Goal: Communication & Community: Ask a question

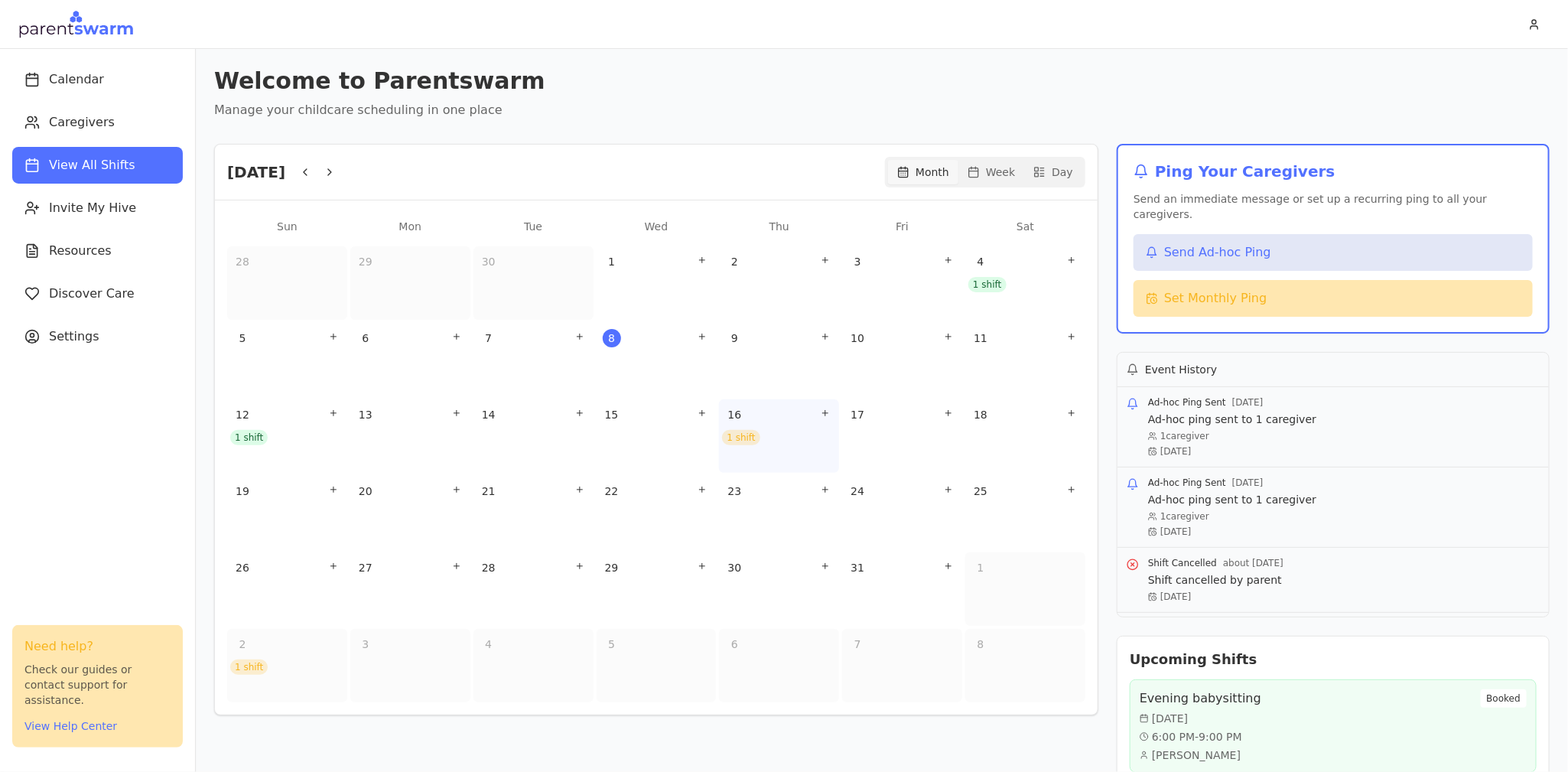
click at [744, 438] on div "1 shift" at bounding box center [741, 438] width 38 height 16
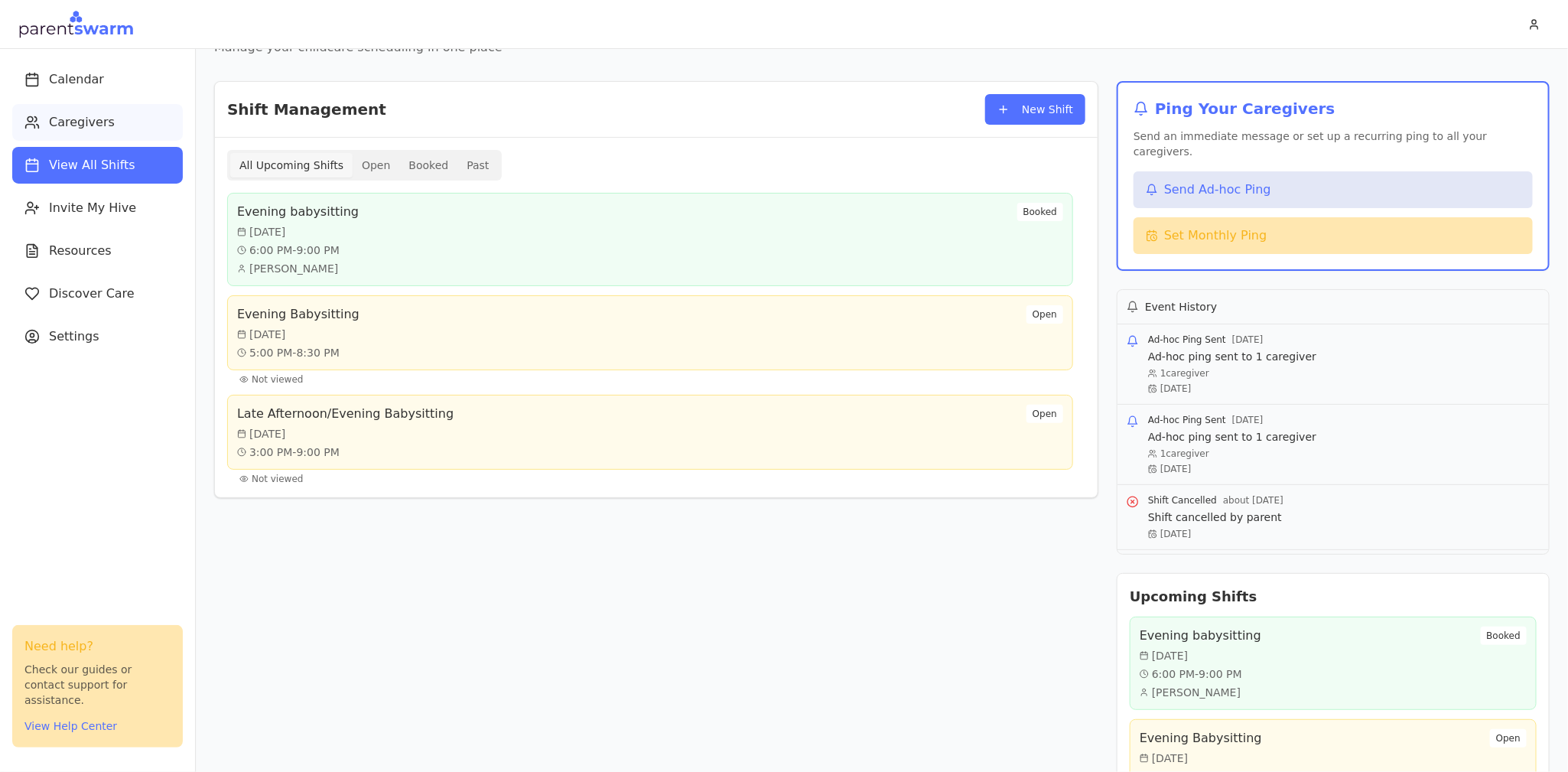
scroll to position [69, 0]
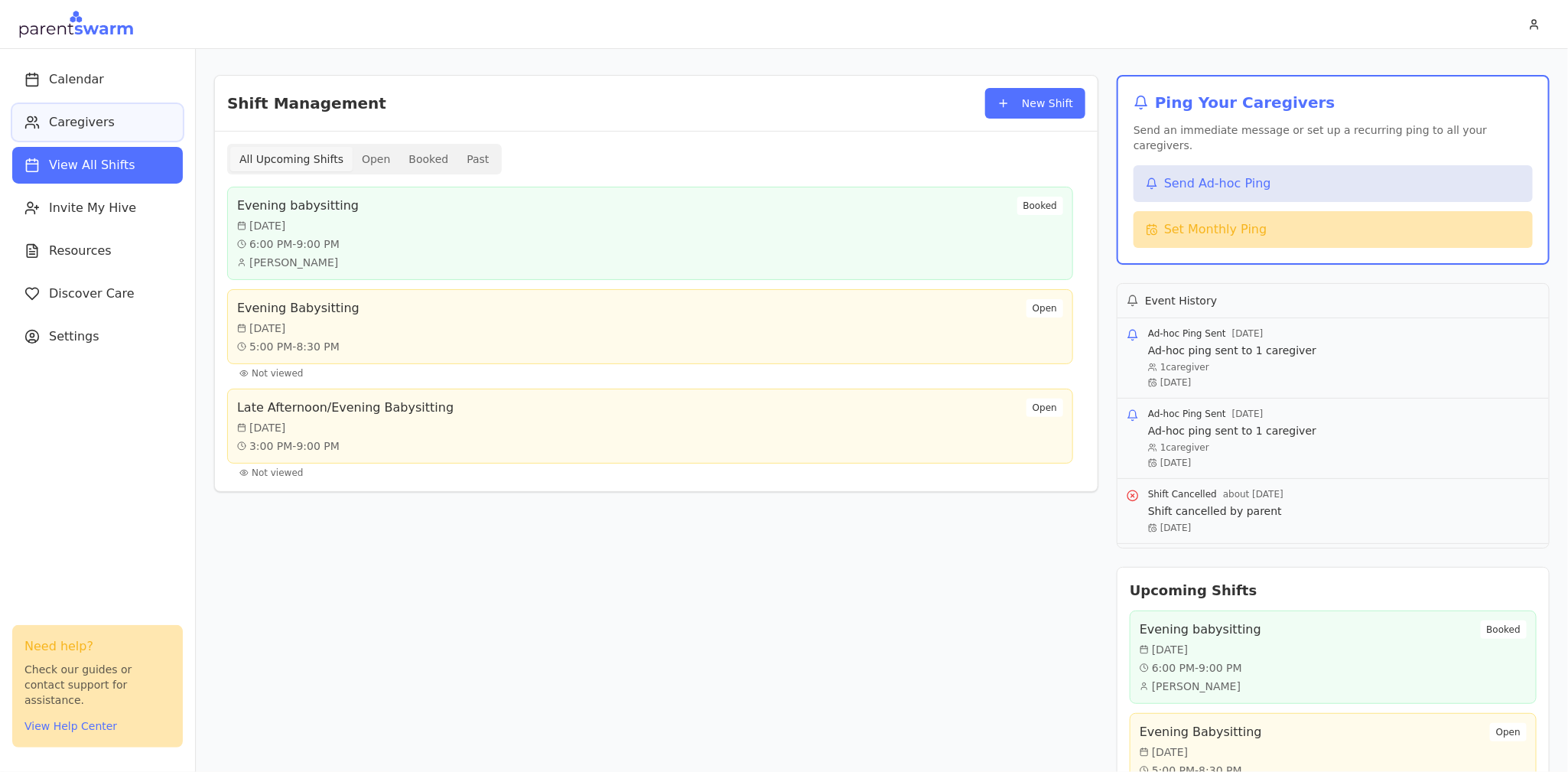
click at [102, 114] on span "Caregivers" at bounding box center [82, 121] width 65 height 18
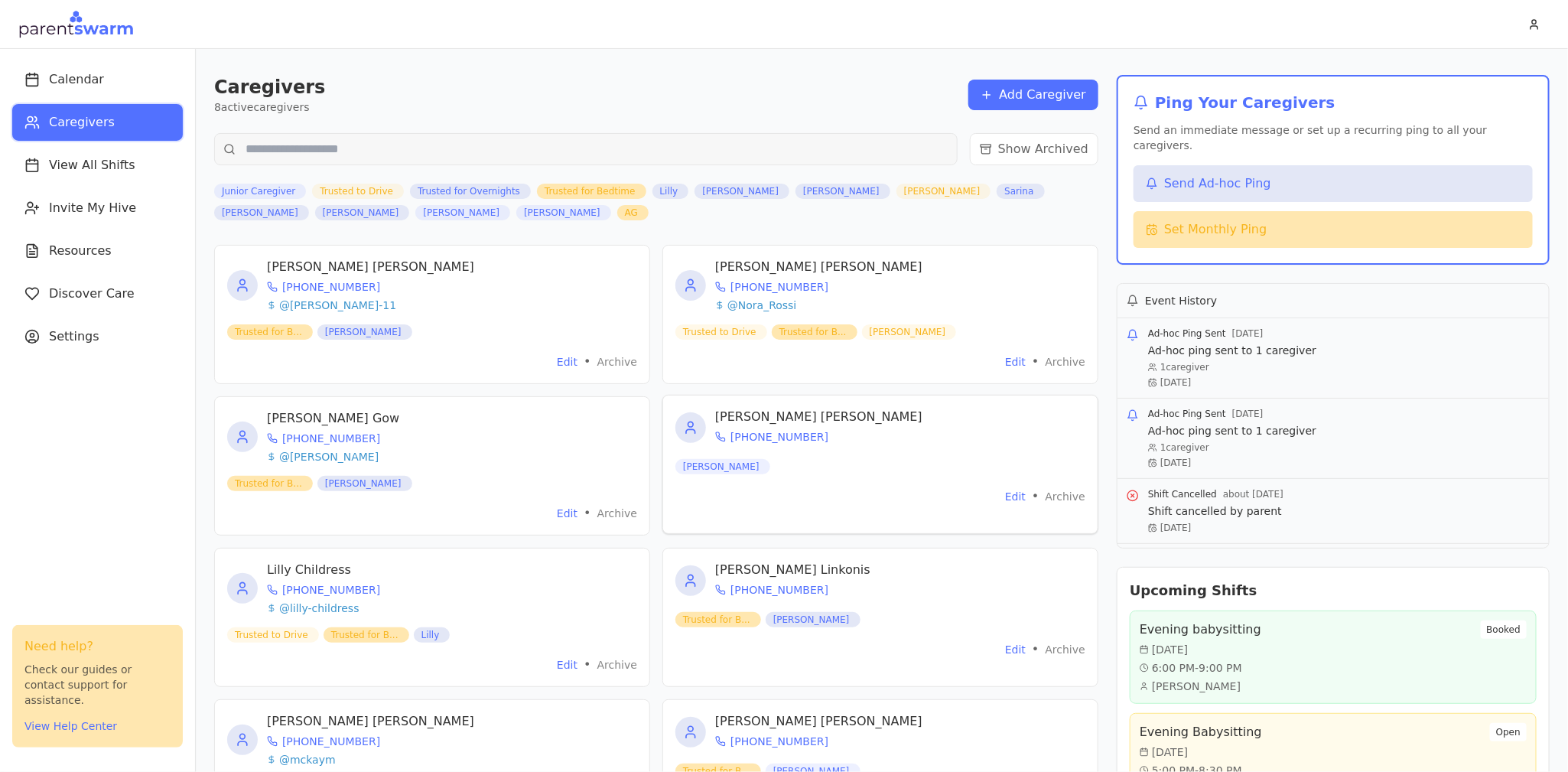
scroll to position [181, 0]
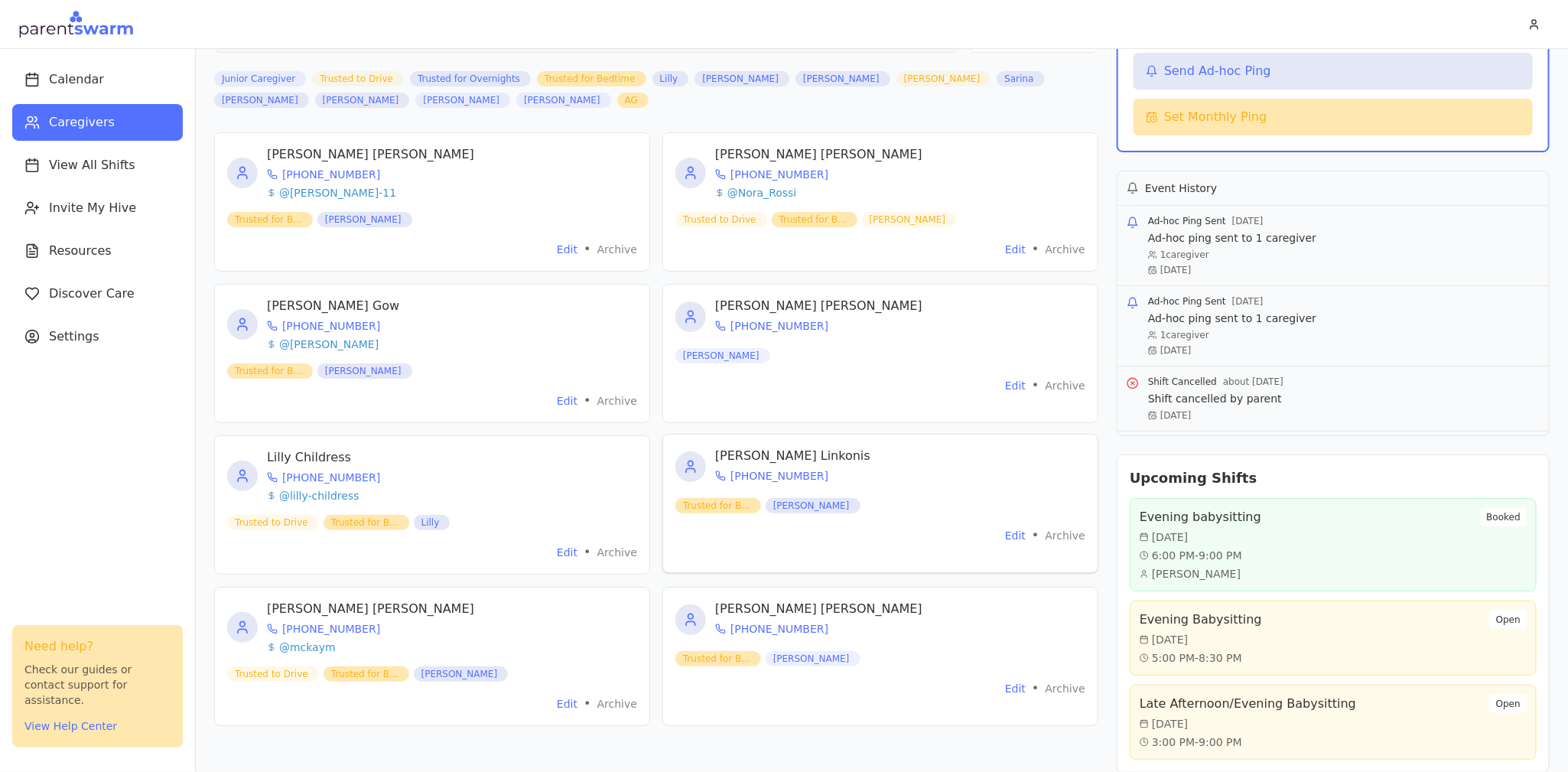
click at [920, 512] on div "Trusted for B... [PERSON_NAME]" at bounding box center [880, 504] width 410 height 18
click at [1002, 531] on div "Edit • Archive" at bounding box center [880, 535] width 410 height 18
click at [1010, 531] on button "Edit" at bounding box center [1015, 536] width 21 height 16
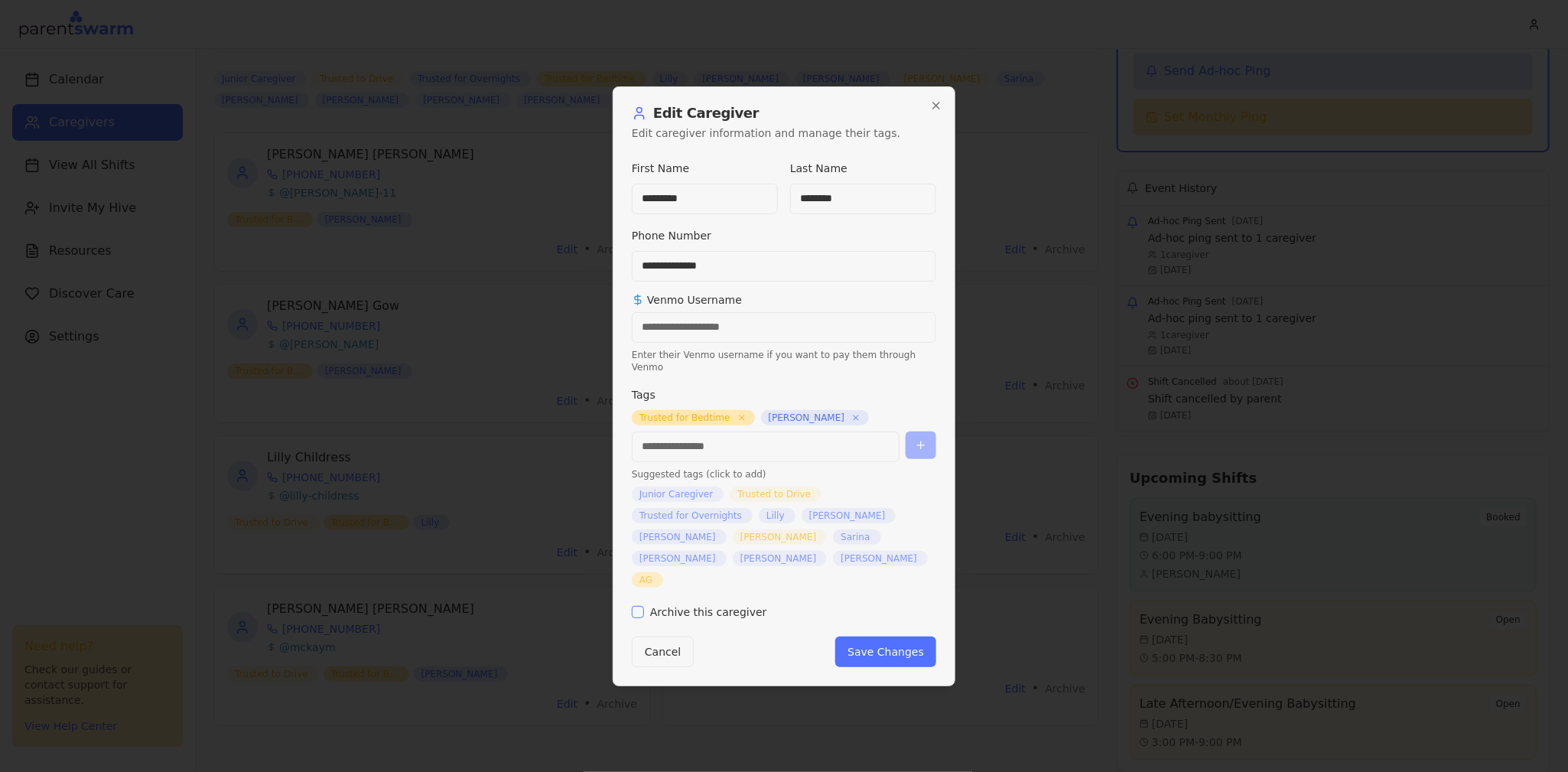
click at [770, 343] on input "Venmo Username" at bounding box center [784, 327] width 304 height 31
type input "**********"
click at [865, 637] on button "Save Changes" at bounding box center [885, 652] width 101 height 31
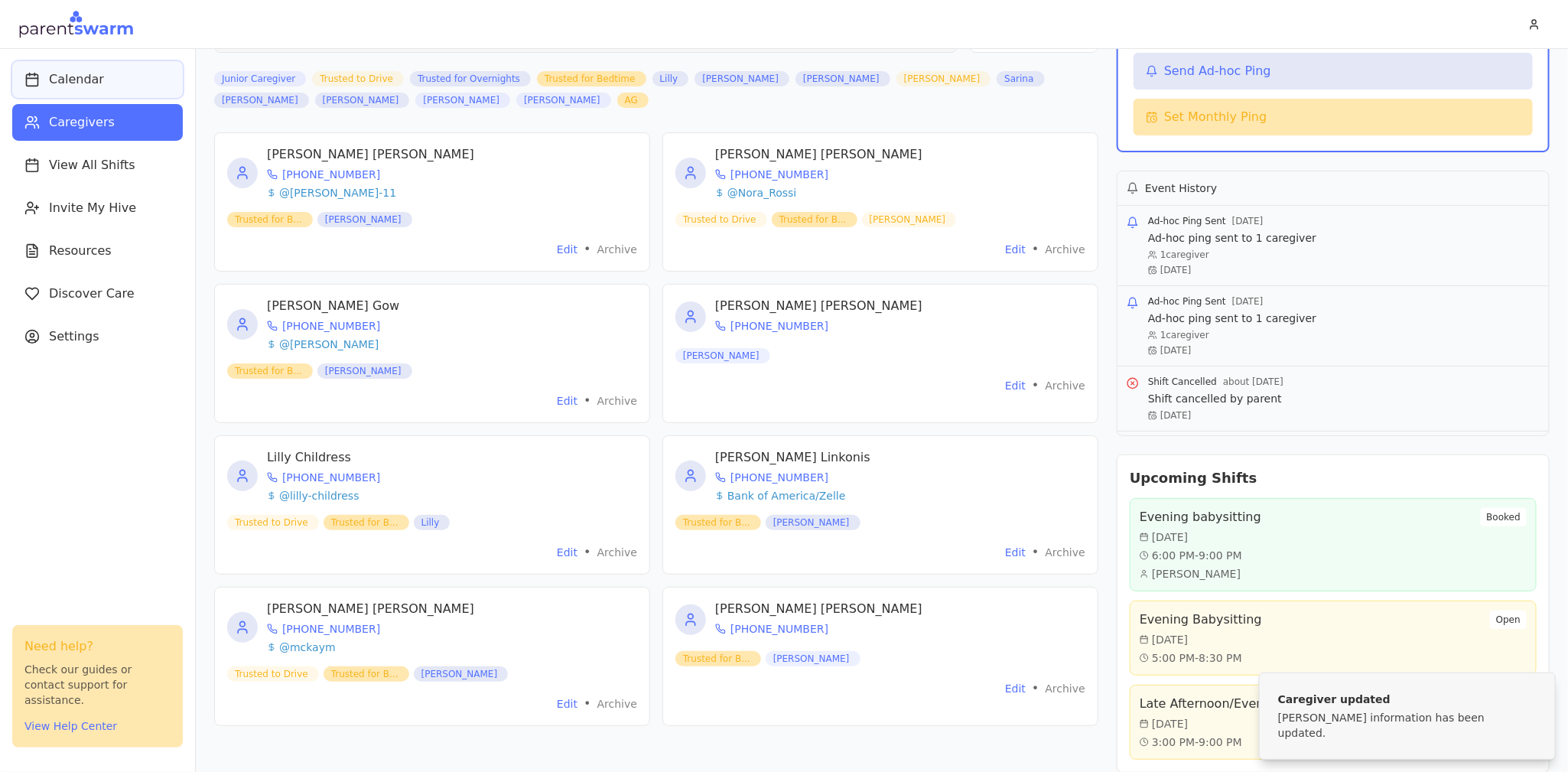
click at [81, 72] on span "Calendar" at bounding box center [77, 79] width 55 height 18
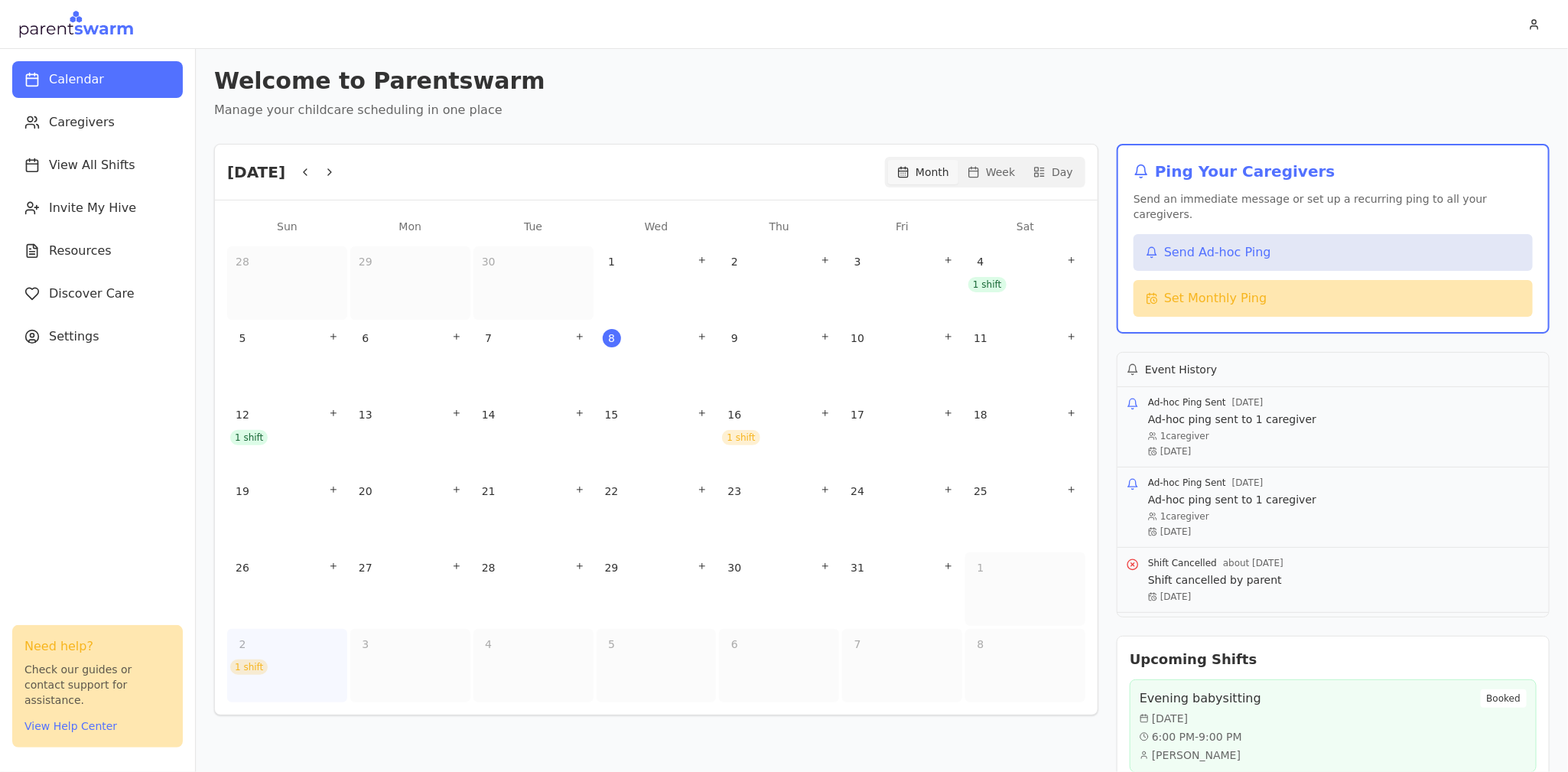
click at [242, 667] on div "1 shift" at bounding box center [249, 668] width 38 height 16
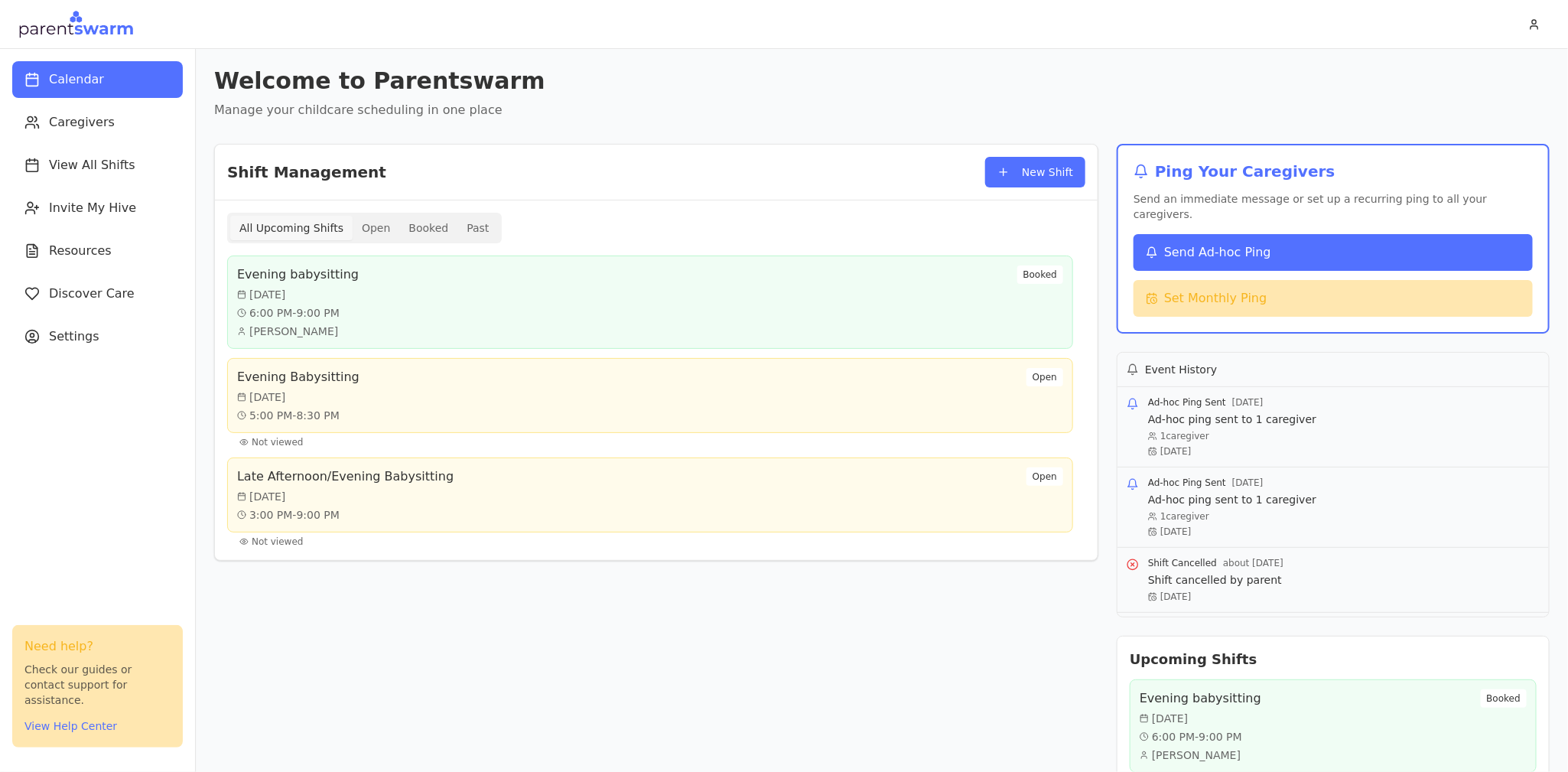
click at [1247, 243] on span "Send Ad-hoc Ping" at bounding box center [1218, 252] width 107 height 18
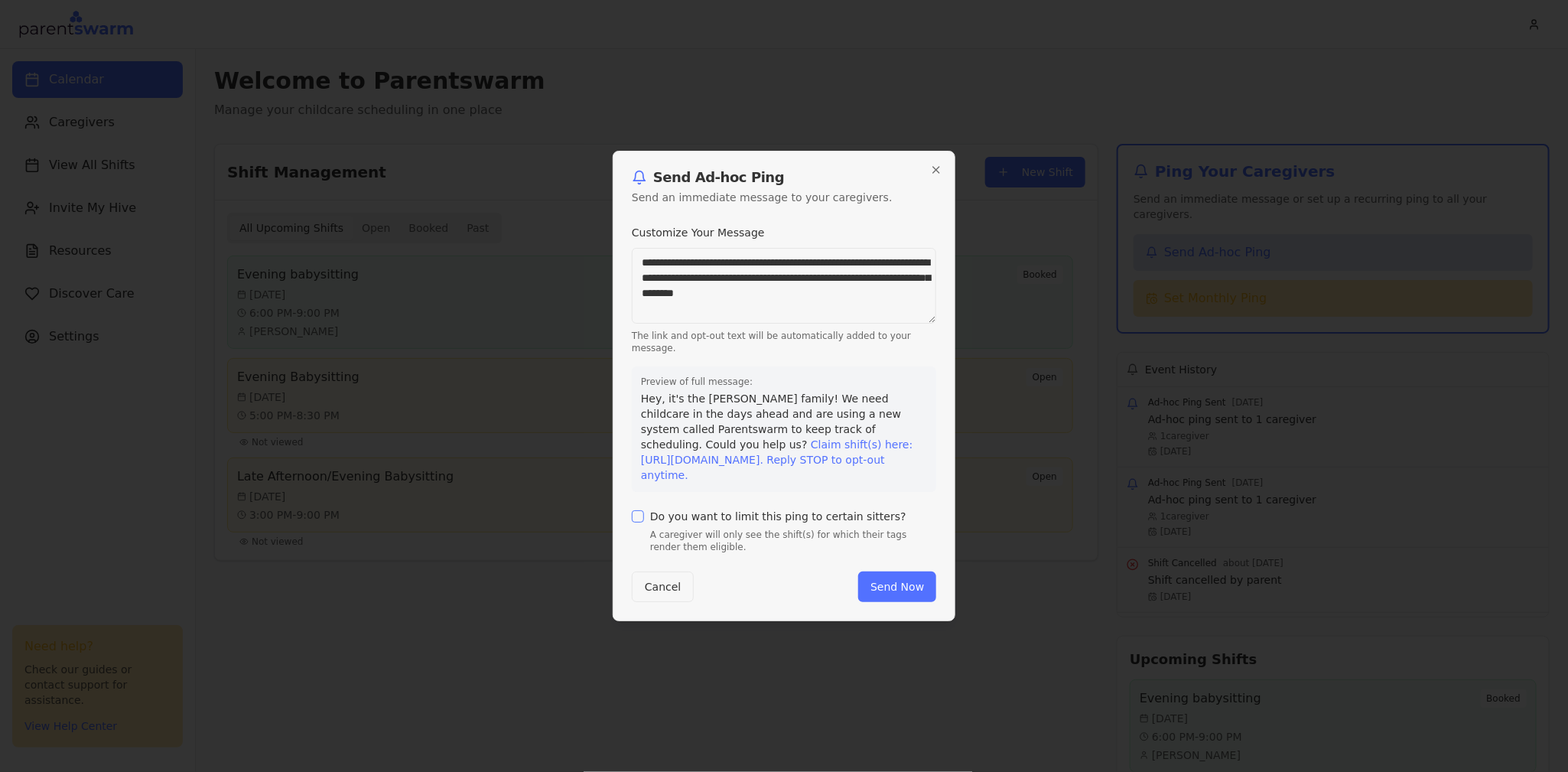
drag, startPoint x: 873, startPoint y: 302, endPoint x: 601, endPoint y: 268, distance: 274.1
click at [601, 268] on body "Calendar Caregivers View All Shifts Invite My Hive Resources Discover Care Sett…" at bounding box center [784, 386] width 1568 height 772
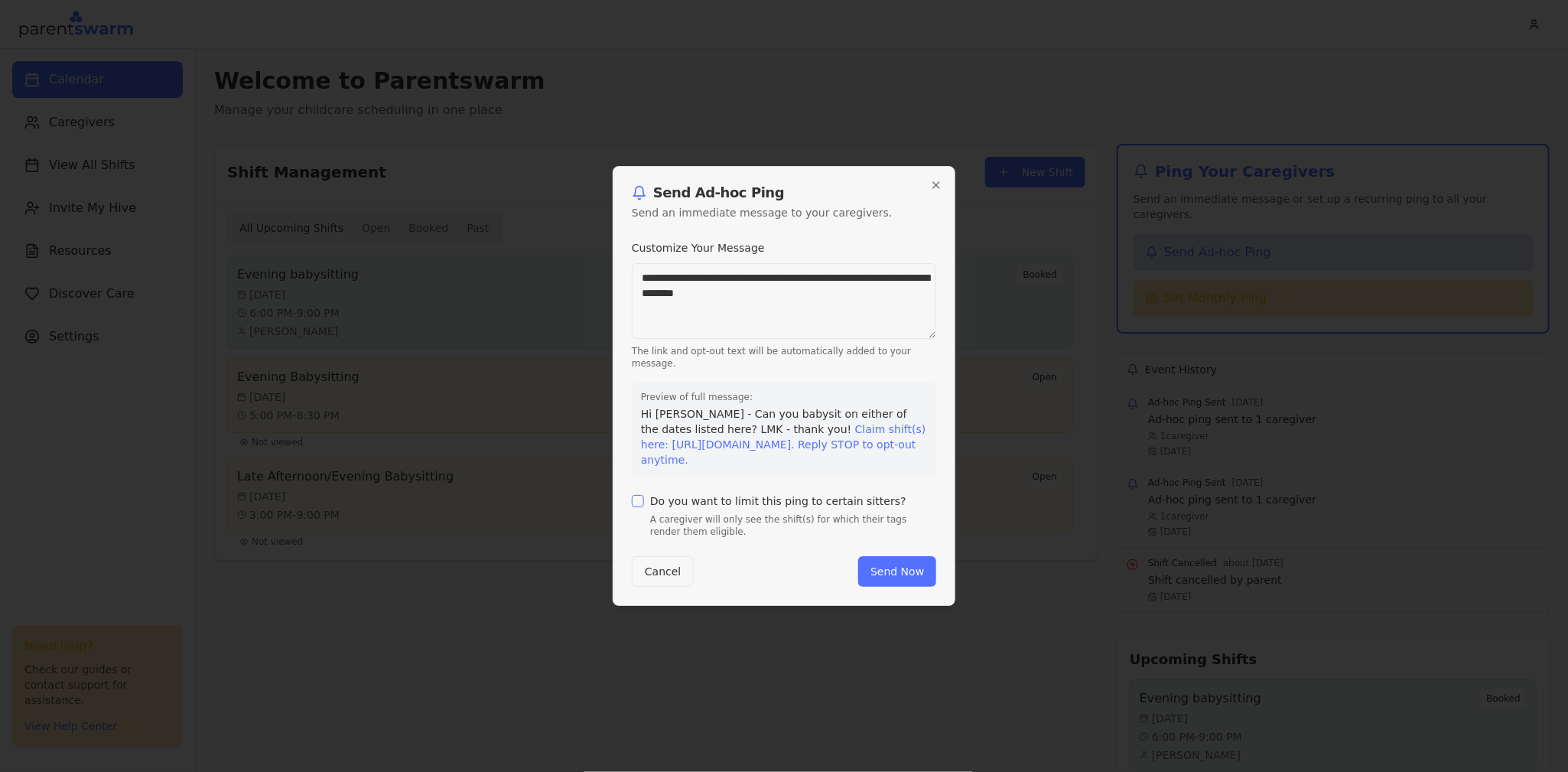
type textarea "**********"
click at [638, 504] on button "Do you want to limit this ping to certain sitters?" at bounding box center [638, 501] width 12 height 12
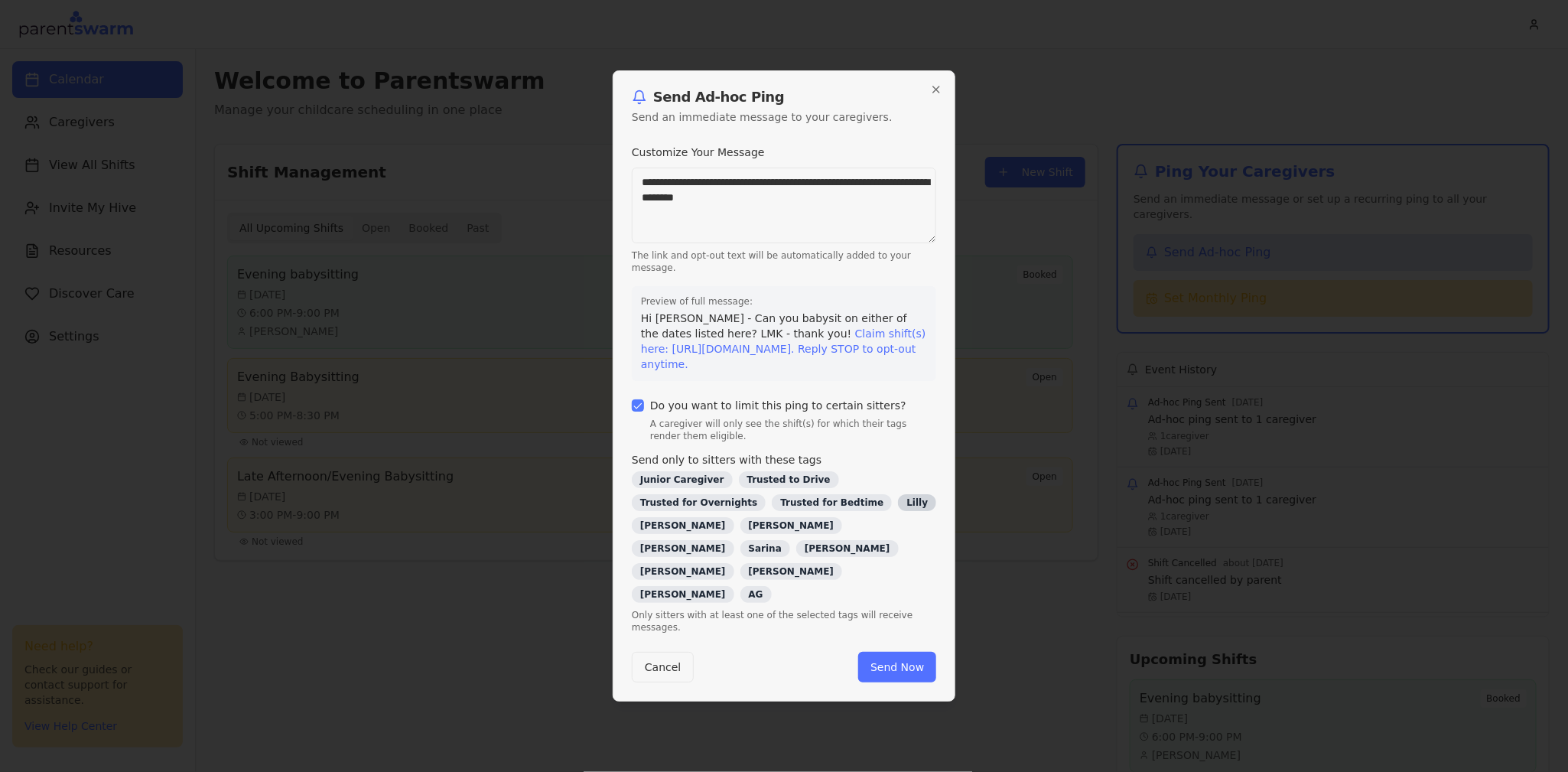
click at [898, 511] on div "Lilly" at bounding box center [917, 503] width 38 height 17
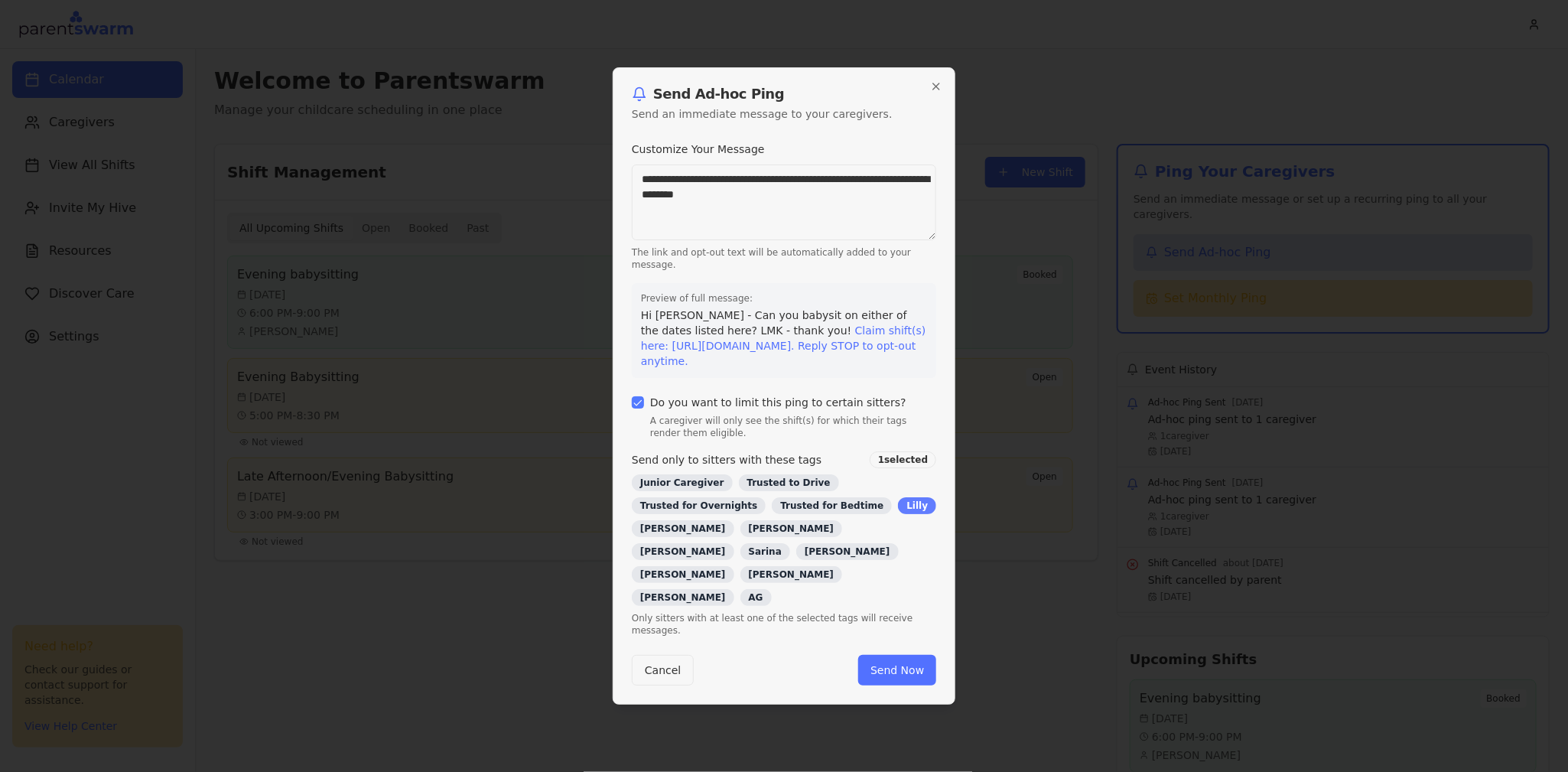
click at [898, 514] on div "Lilly" at bounding box center [917, 506] width 38 height 17
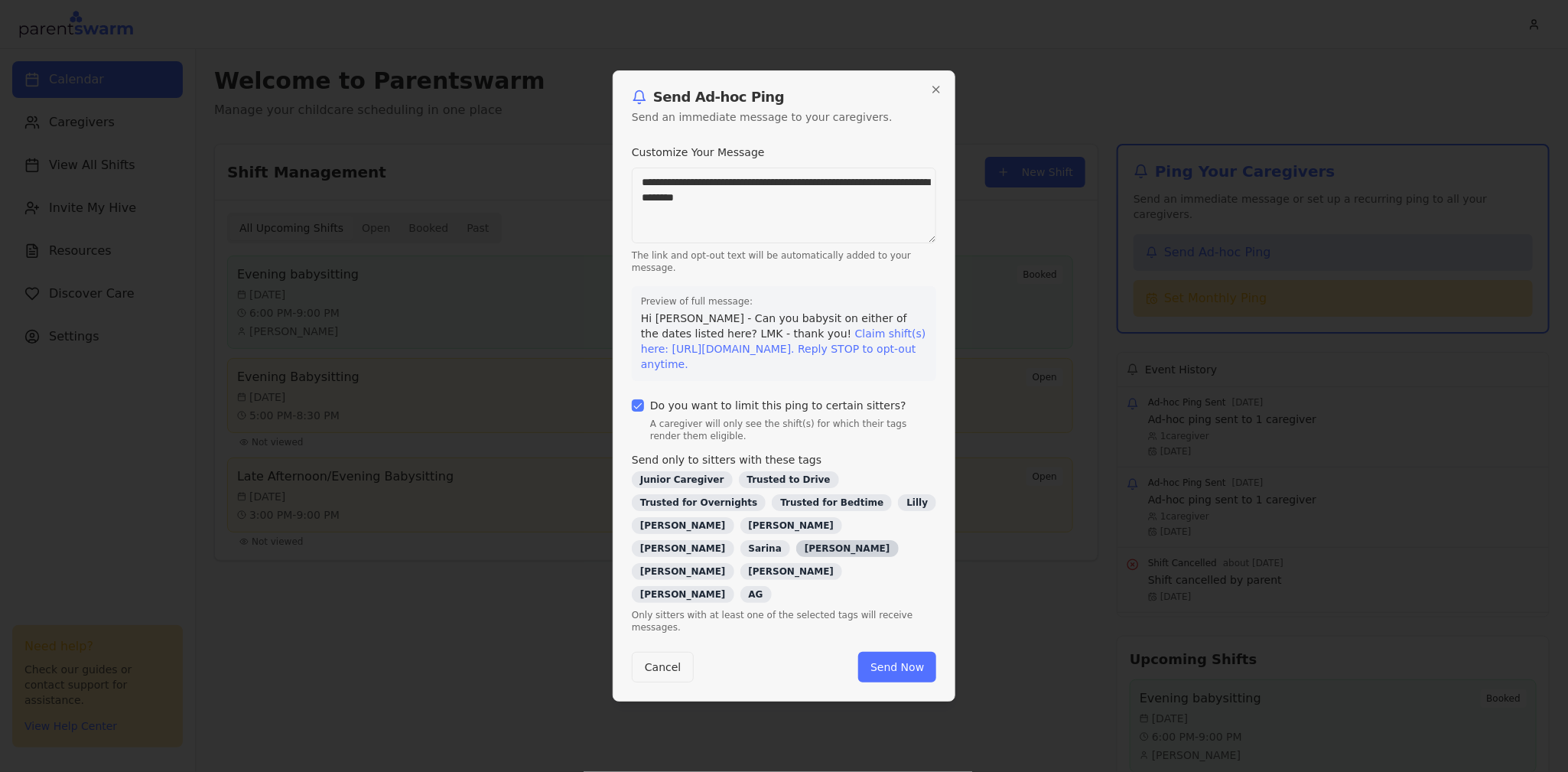
click at [858, 547] on div "[PERSON_NAME]" at bounding box center [846, 549] width 102 height 17
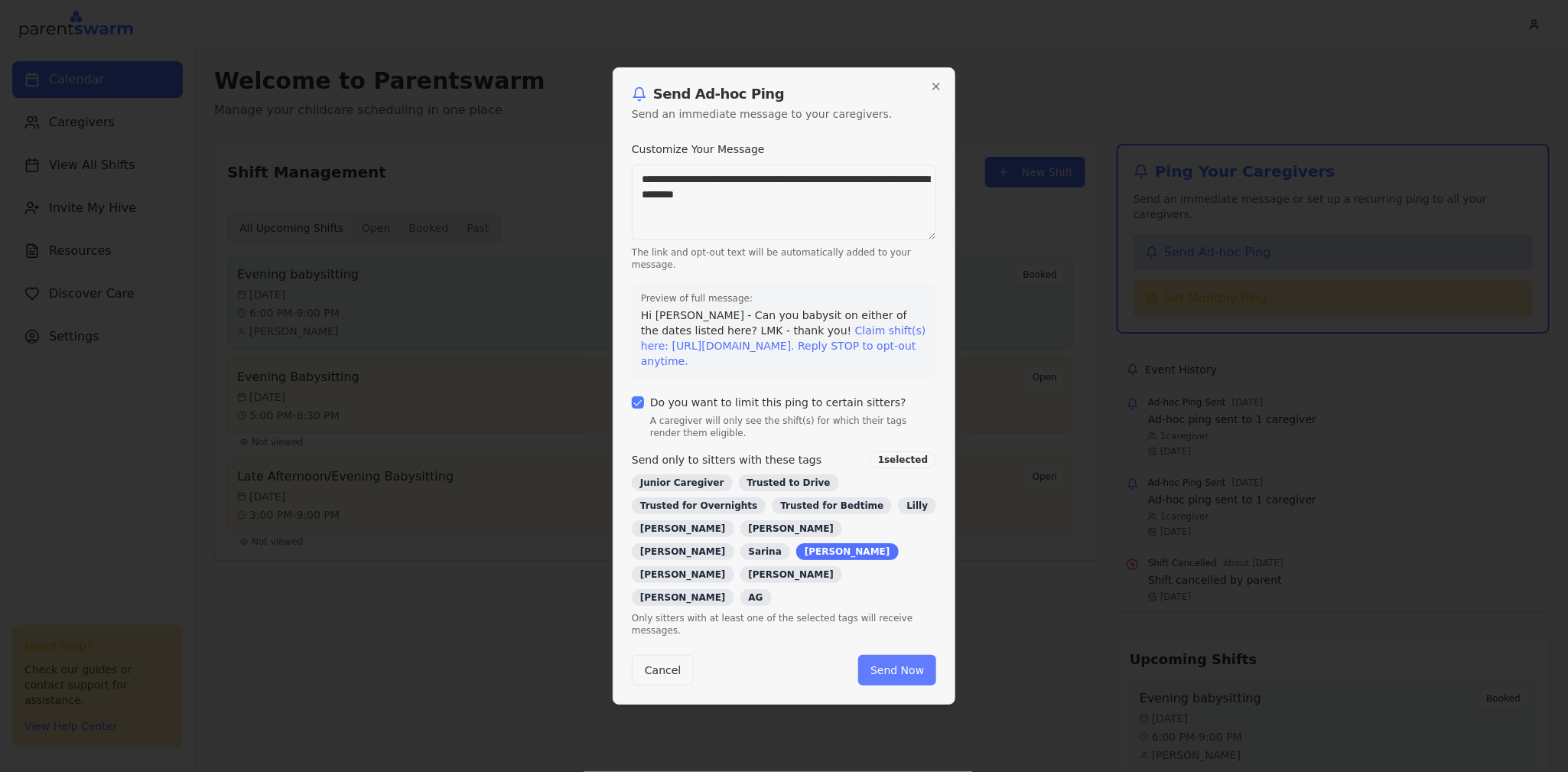
click at [899, 655] on button "Send Now" at bounding box center [896, 670] width 78 height 31
